Goal: Navigation & Orientation: Find specific page/section

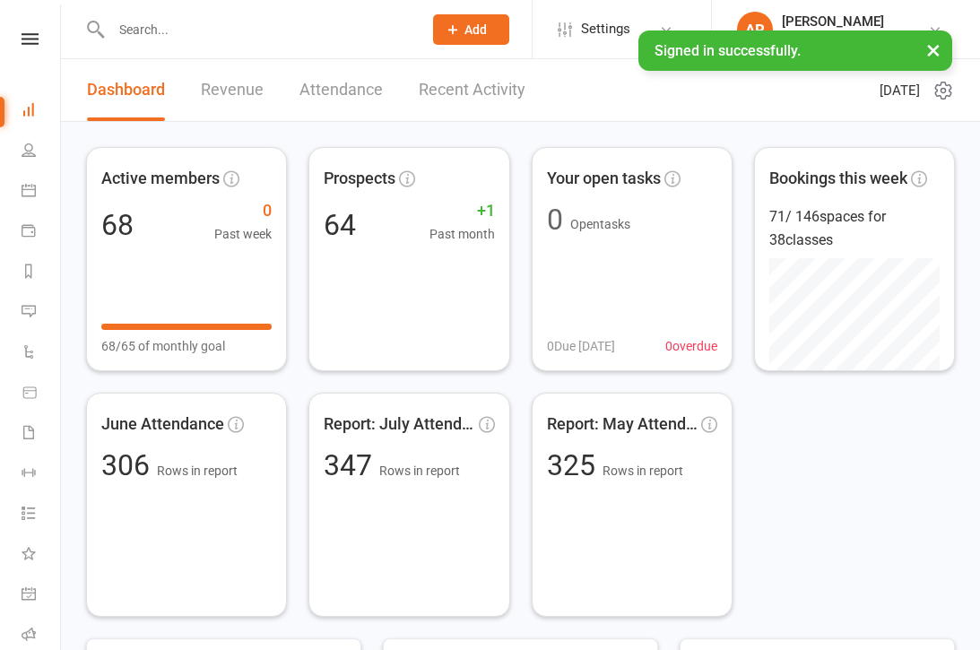
click at [258, 108] on link "Revenue" at bounding box center [232, 90] width 63 height 62
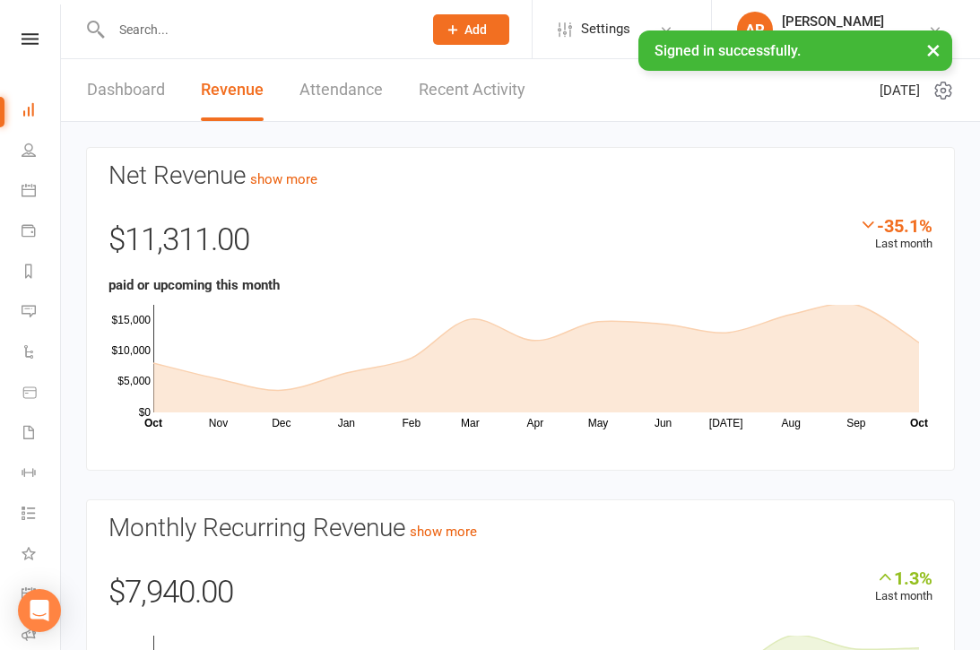
click at [490, 102] on link "Recent Activity" at bounding box center [472, 90] width 107 height 62
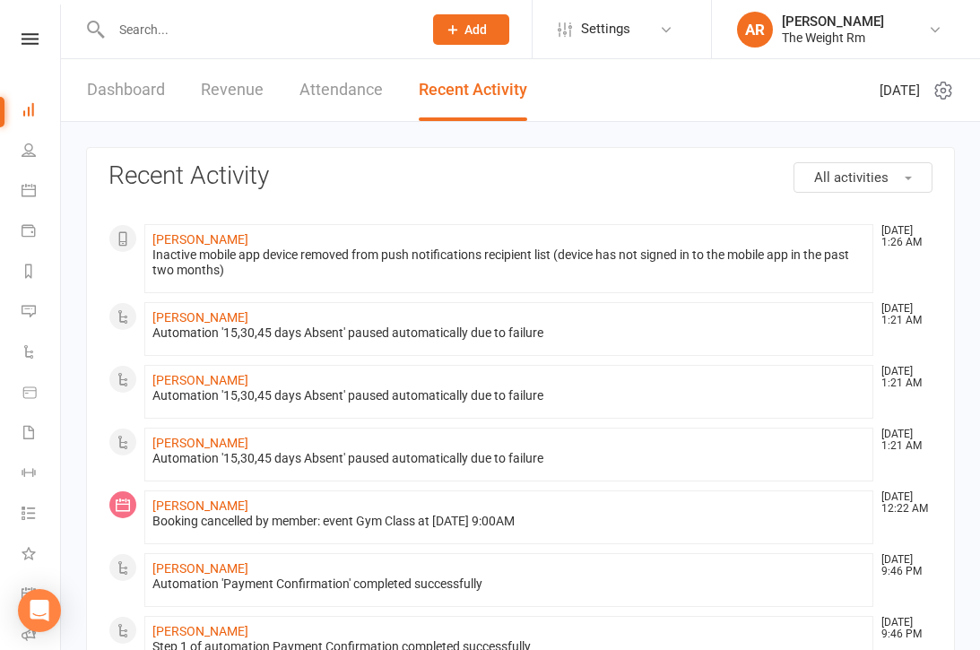
click at [39, 206] on link "Calendar" at bounding box center [42, 192] width 40 height 40
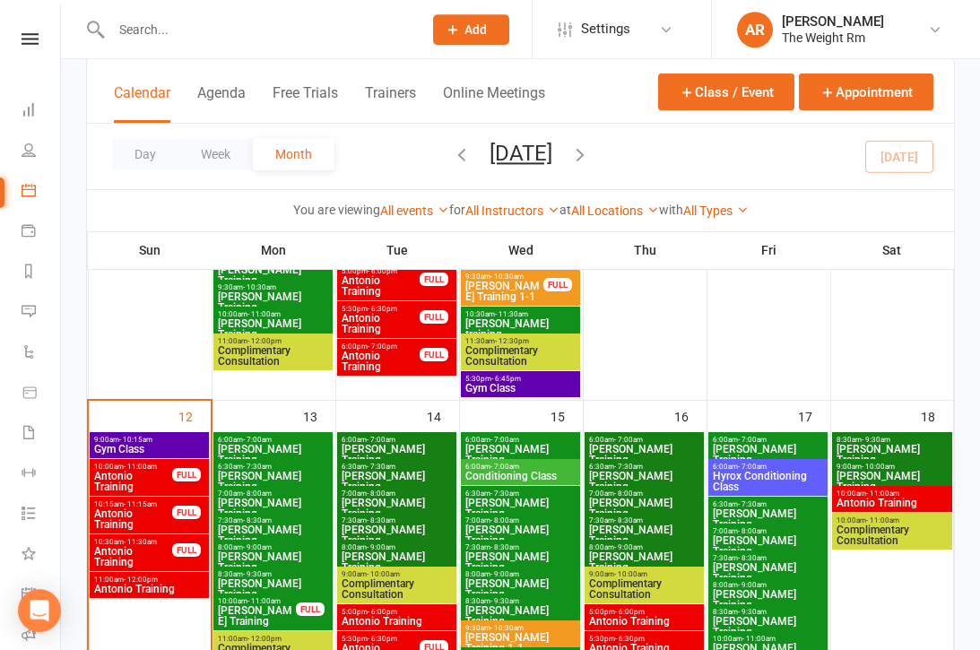
click at [192, 449] on span "Gym Class" at bounding box center [149, 449] width 112 height 11
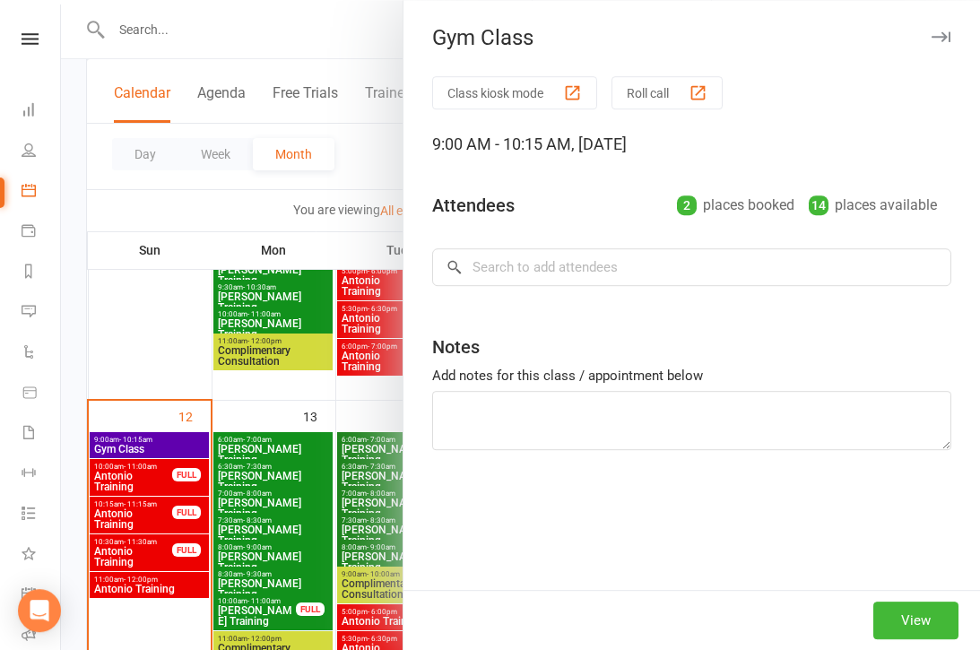
scroll to position [693, 0]
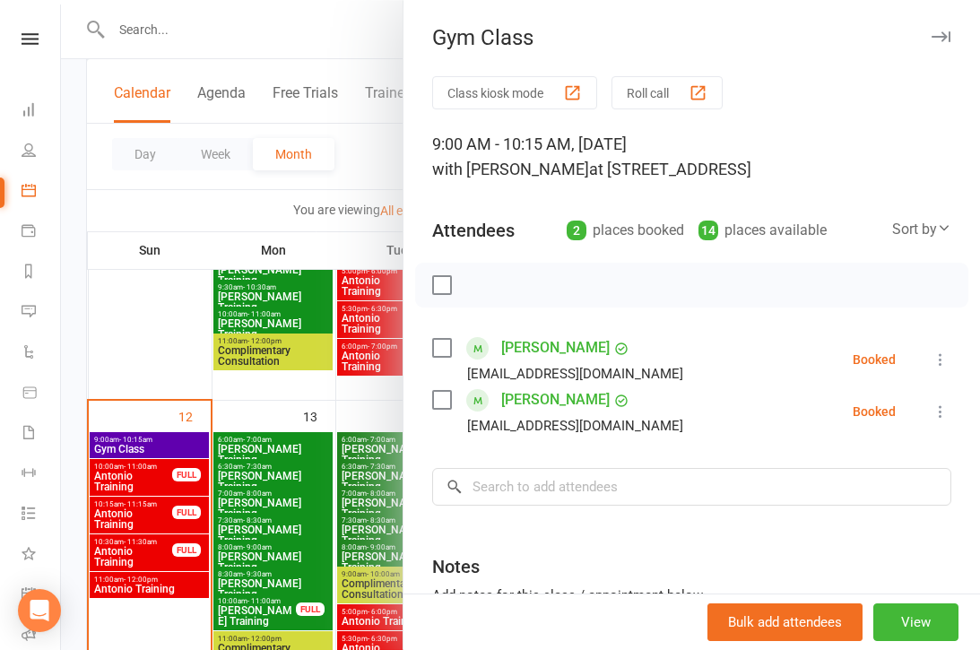
click at [136, 497] on div at bounding box center [520, 325] width 919 height 650
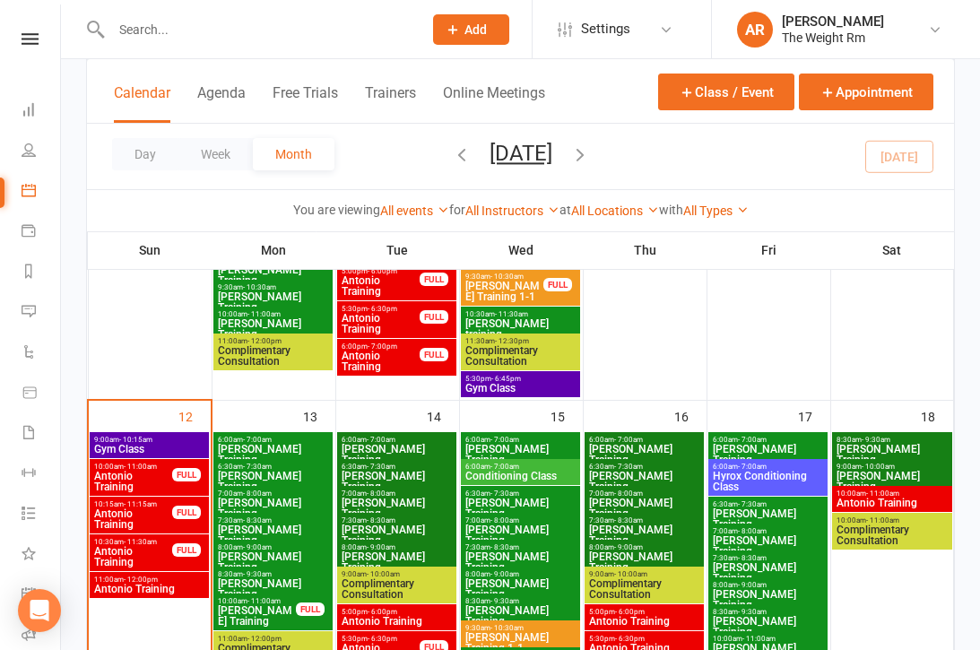
click at [154, 586] on span "Antonio Training" at bounding box center [149, 589] width 112 height 11
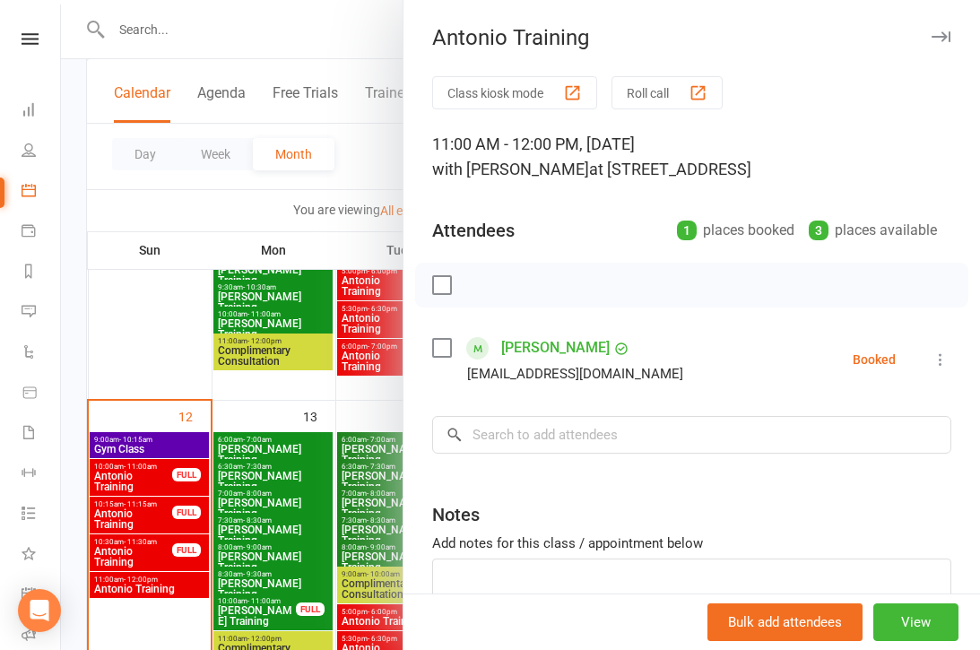
click at [183, 544] on div at bounding box center [520, 325] width 919 height 650
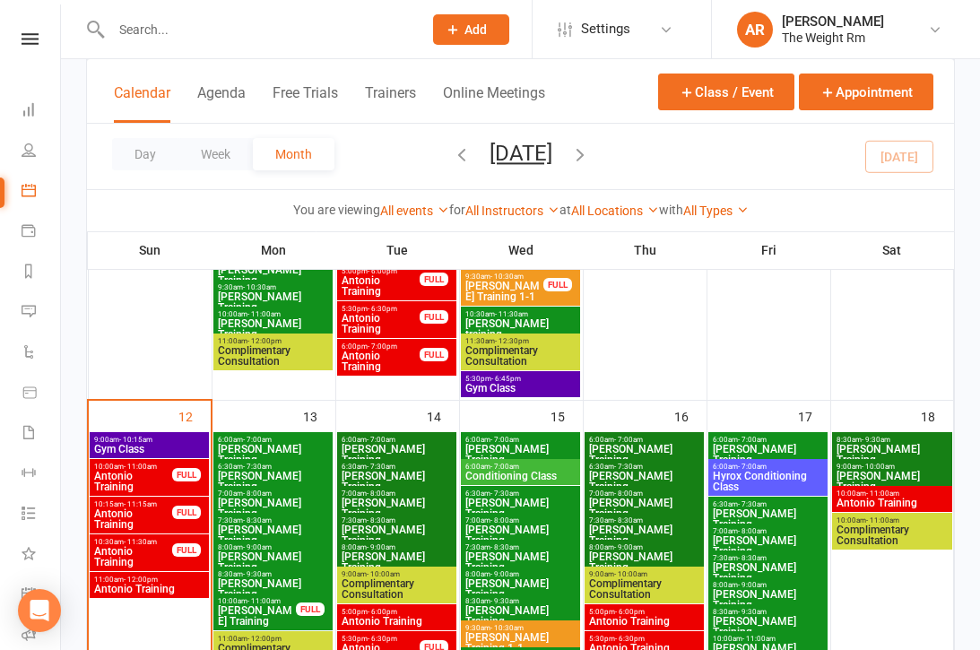
click at [43, 593] on link "General attendance" at bounding box center [42, 596] width 40 height 40
